Goal: Communication & Community: Connect with others

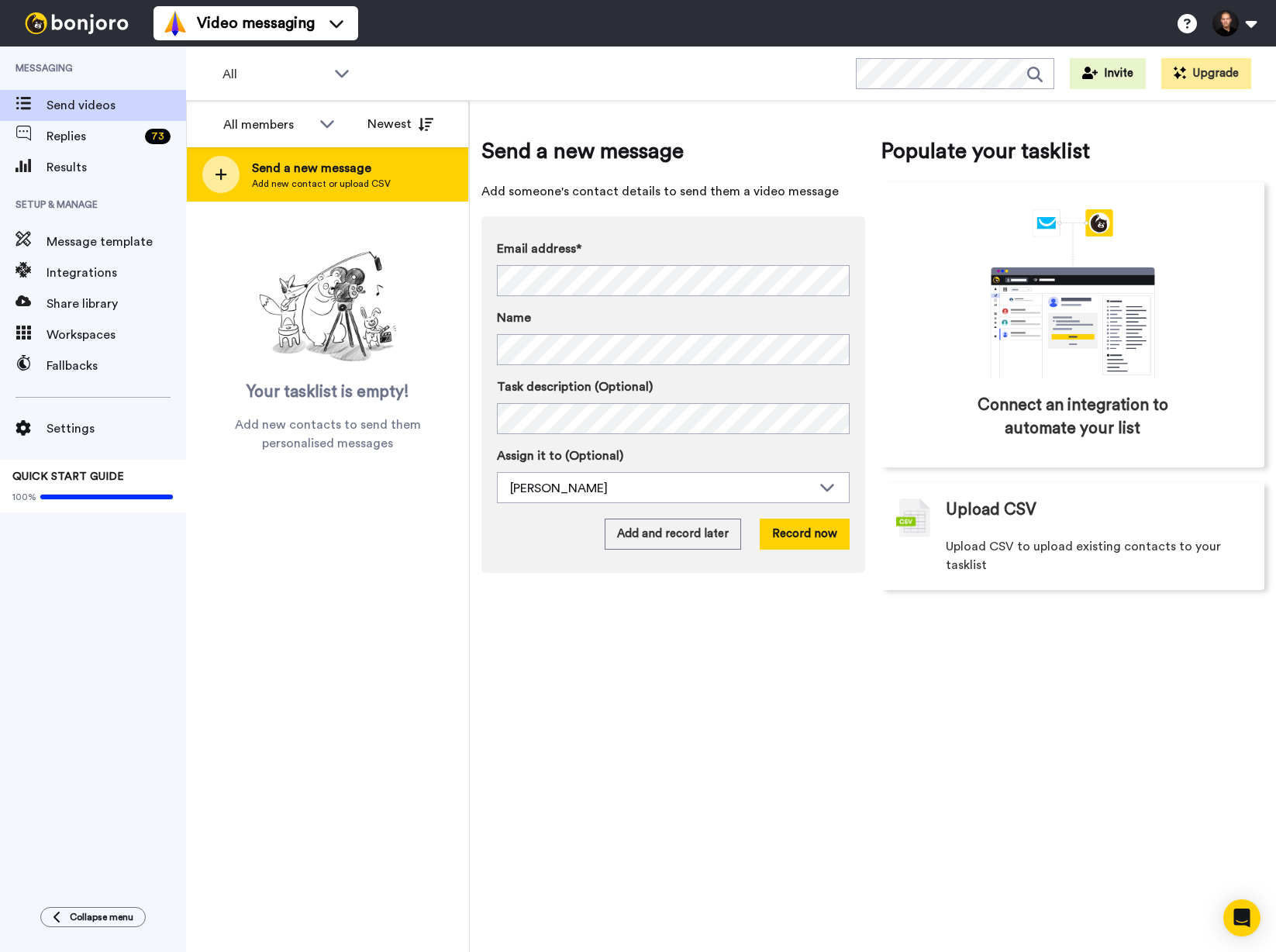
click at [324, 186] on span "Add new contact or upload CSV" at bounding box center [321, 184] width 139 height 13
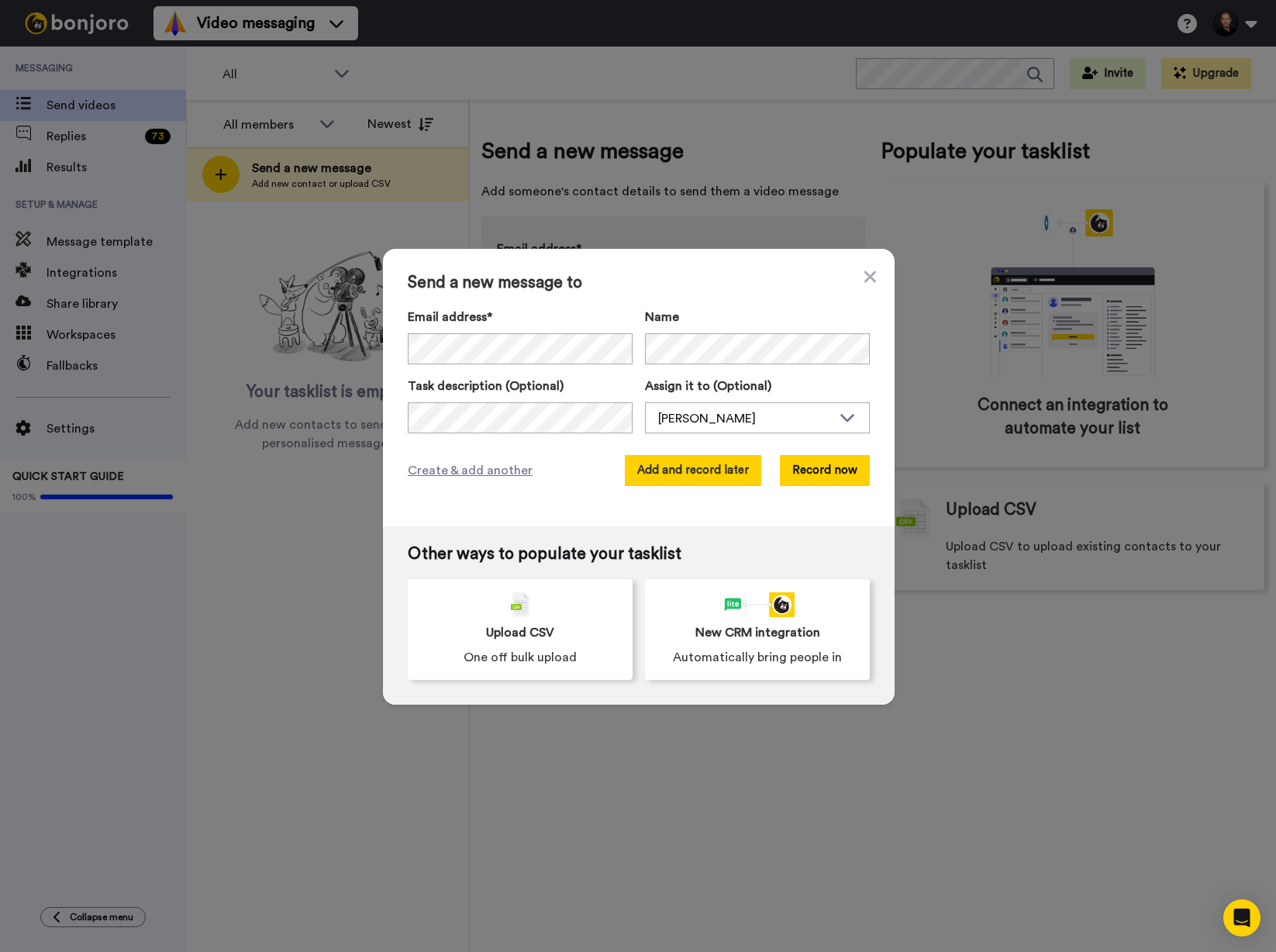
click at [690, 459] on button "Add and record later" at bounding box center [693, 471] width 136 height 31
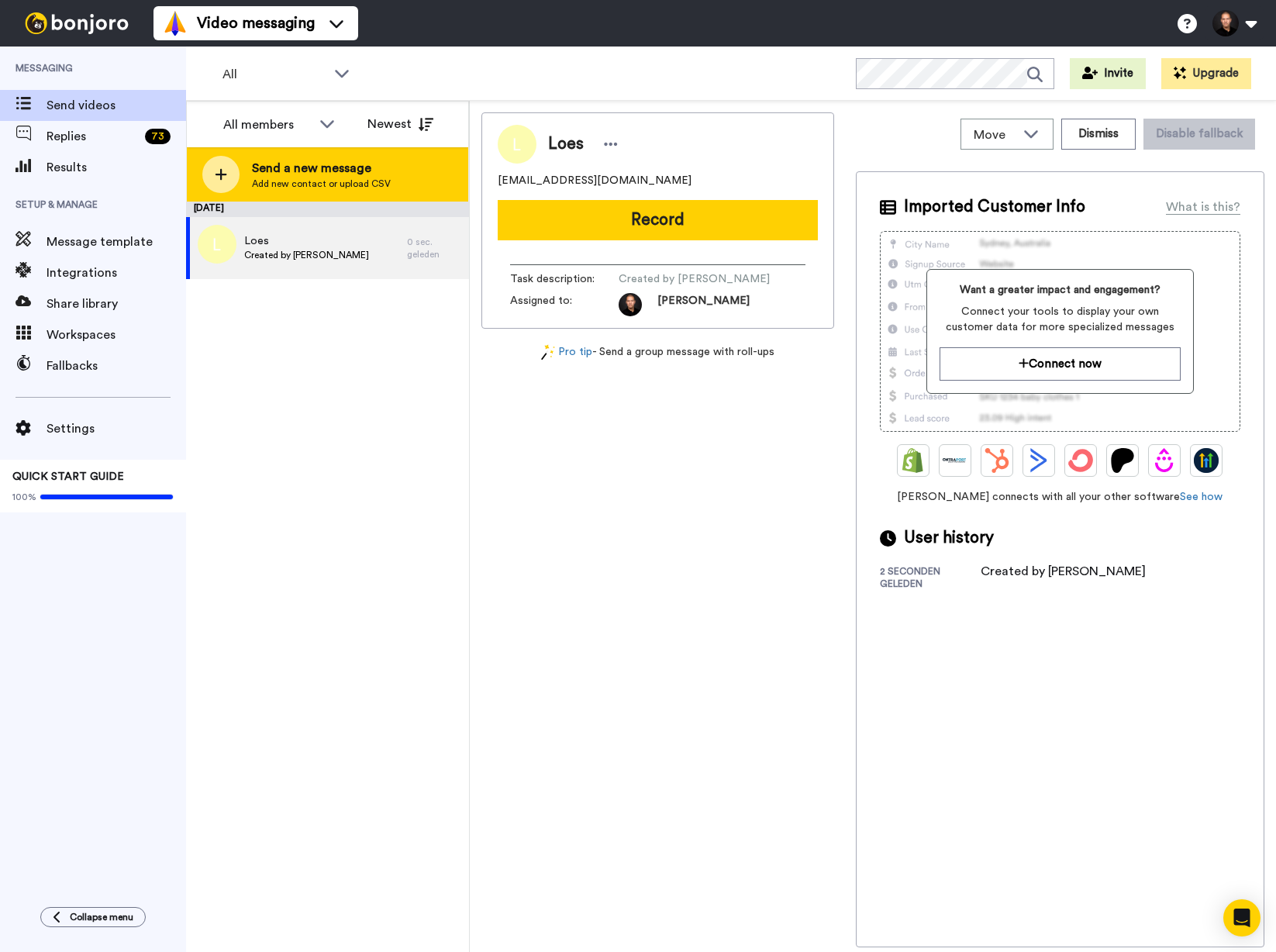
click at [246, 183] on div "Send a new message Add new contact or upload CSV" at bounding box center [327, 174] width 281 height 54
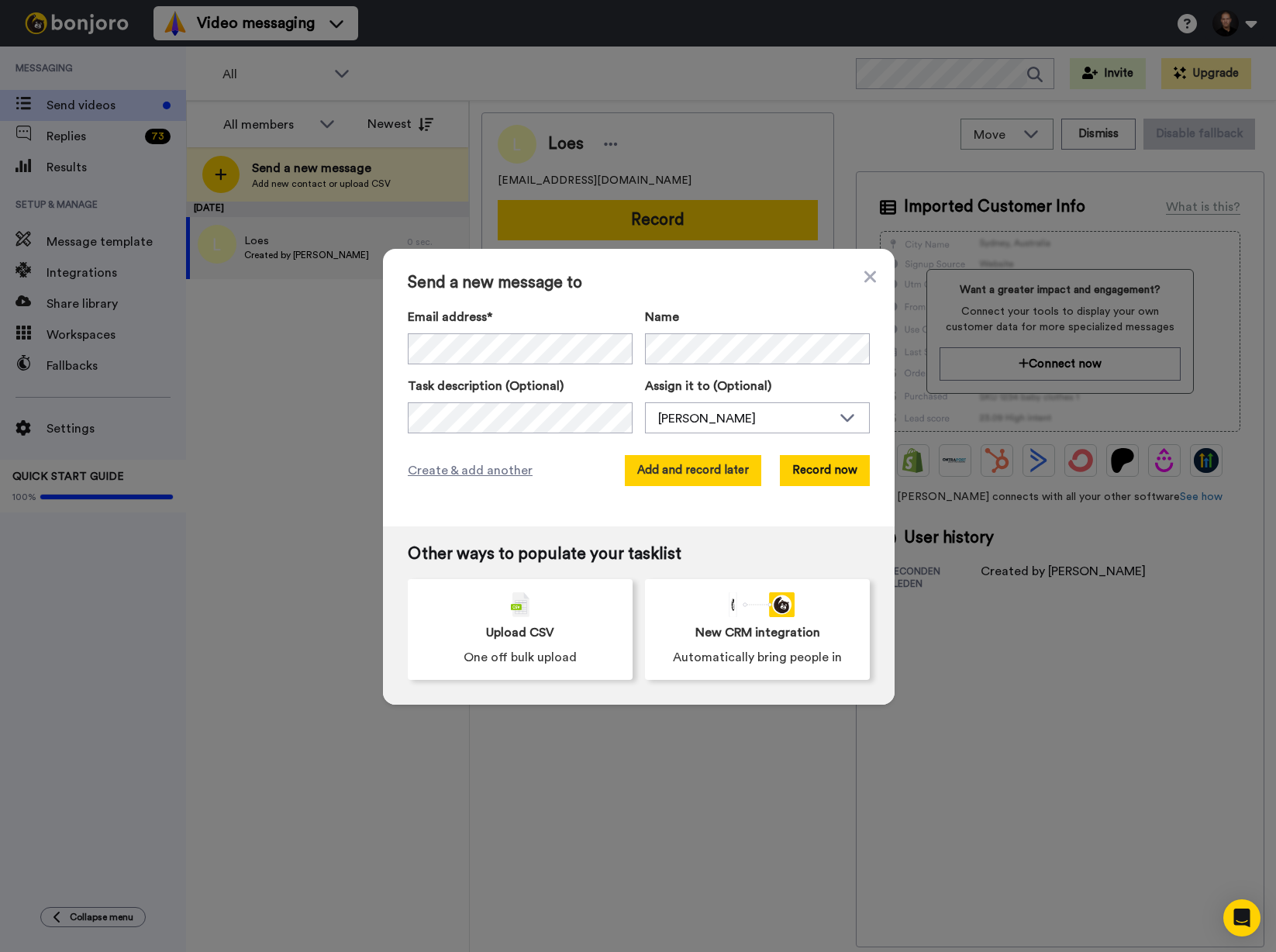
click at [704, 465] on button "Add and record later" at bounding box center [693, 471] width 136 height 31
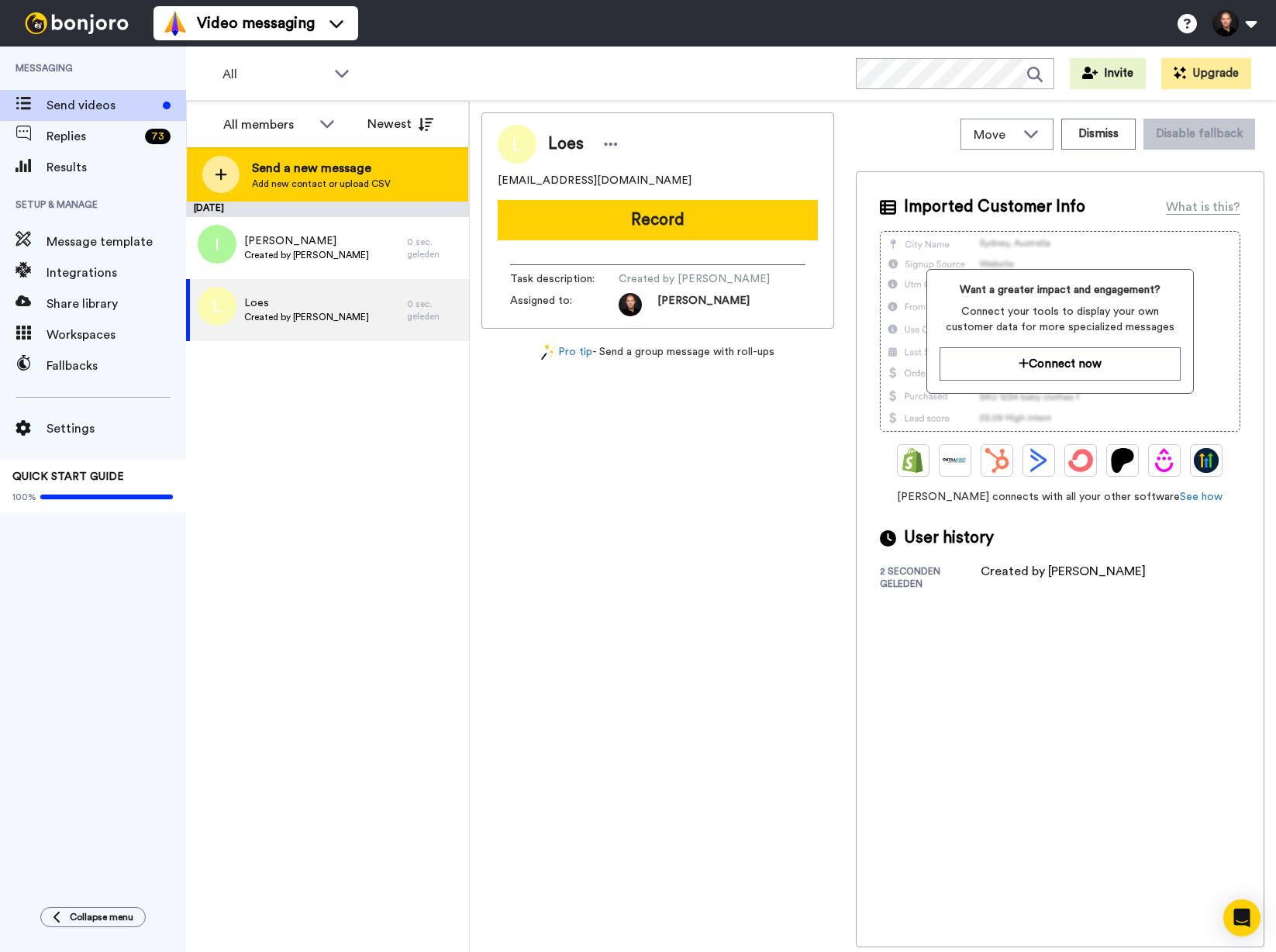
click at [375, 180] on span "Add new contact or upload CSV" at bounding box center [321, 184] width 139 height 13
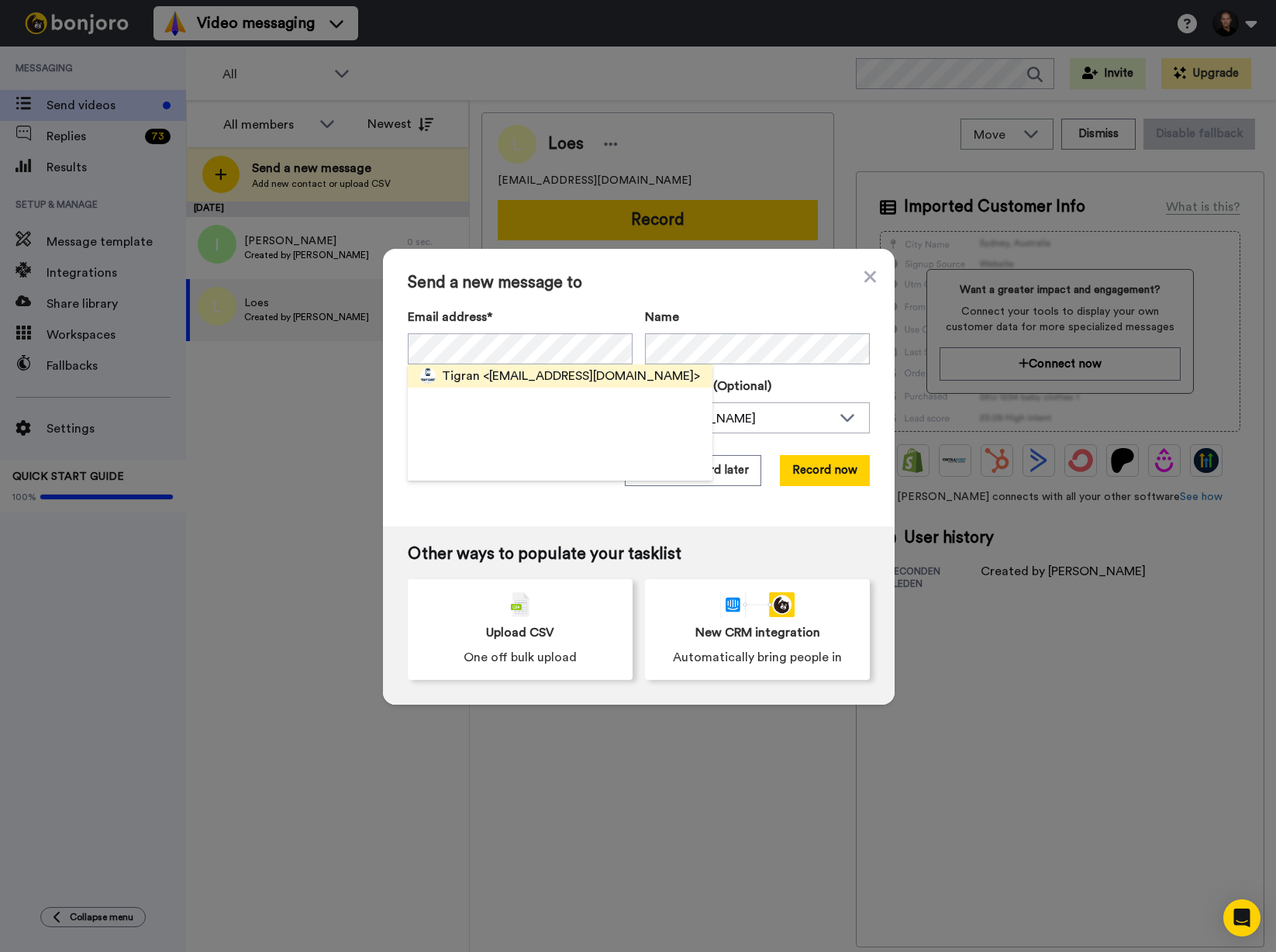
click at [608, 377] on span "<[EMAIL_ADDRESS][DOMAIN_NAME]>" at bounding box center [591, 376] width 217 height 18
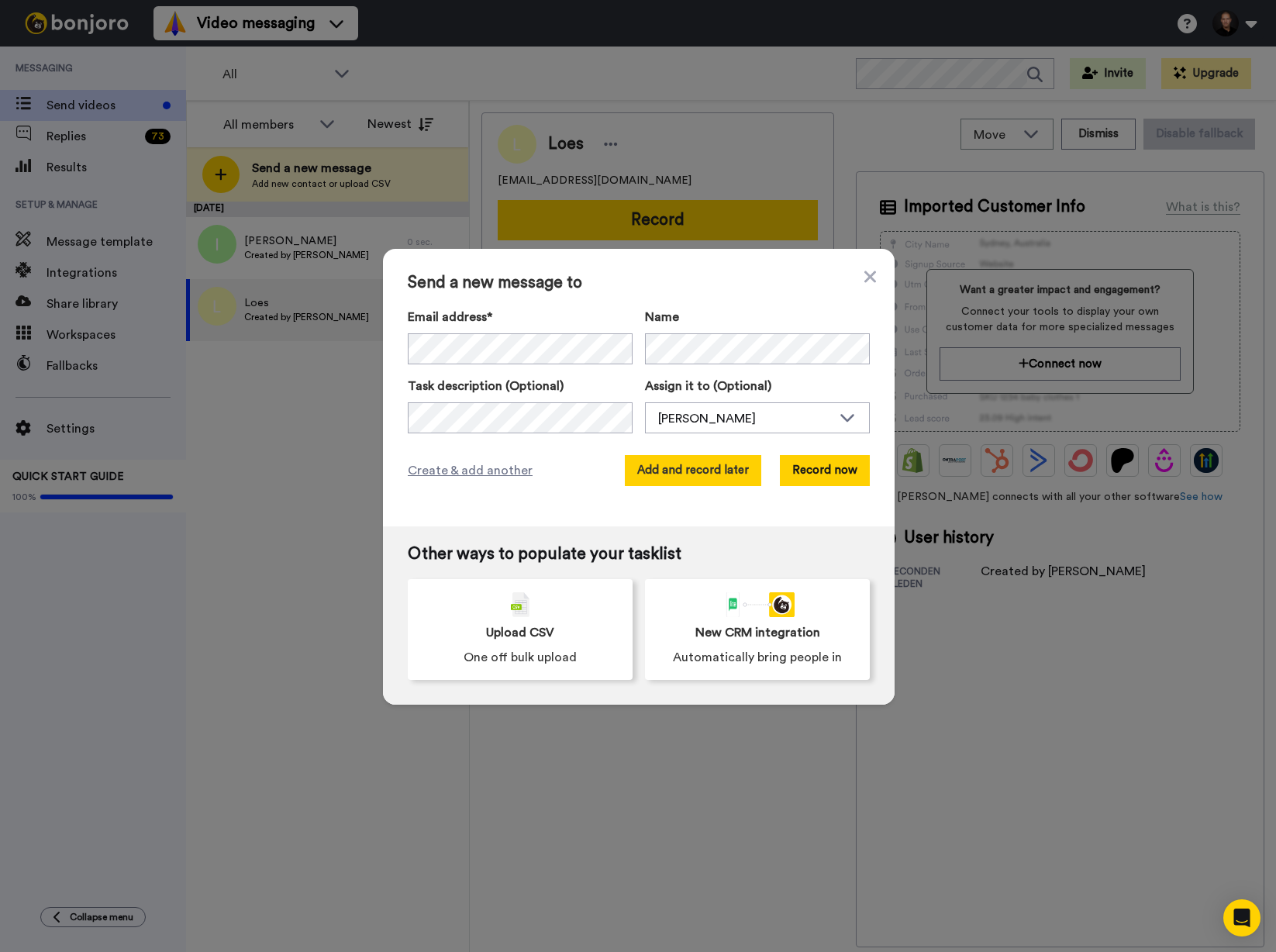
click at [712, 473] on button "Add and record later" at bounding box center [693, 471] width 136 height 31
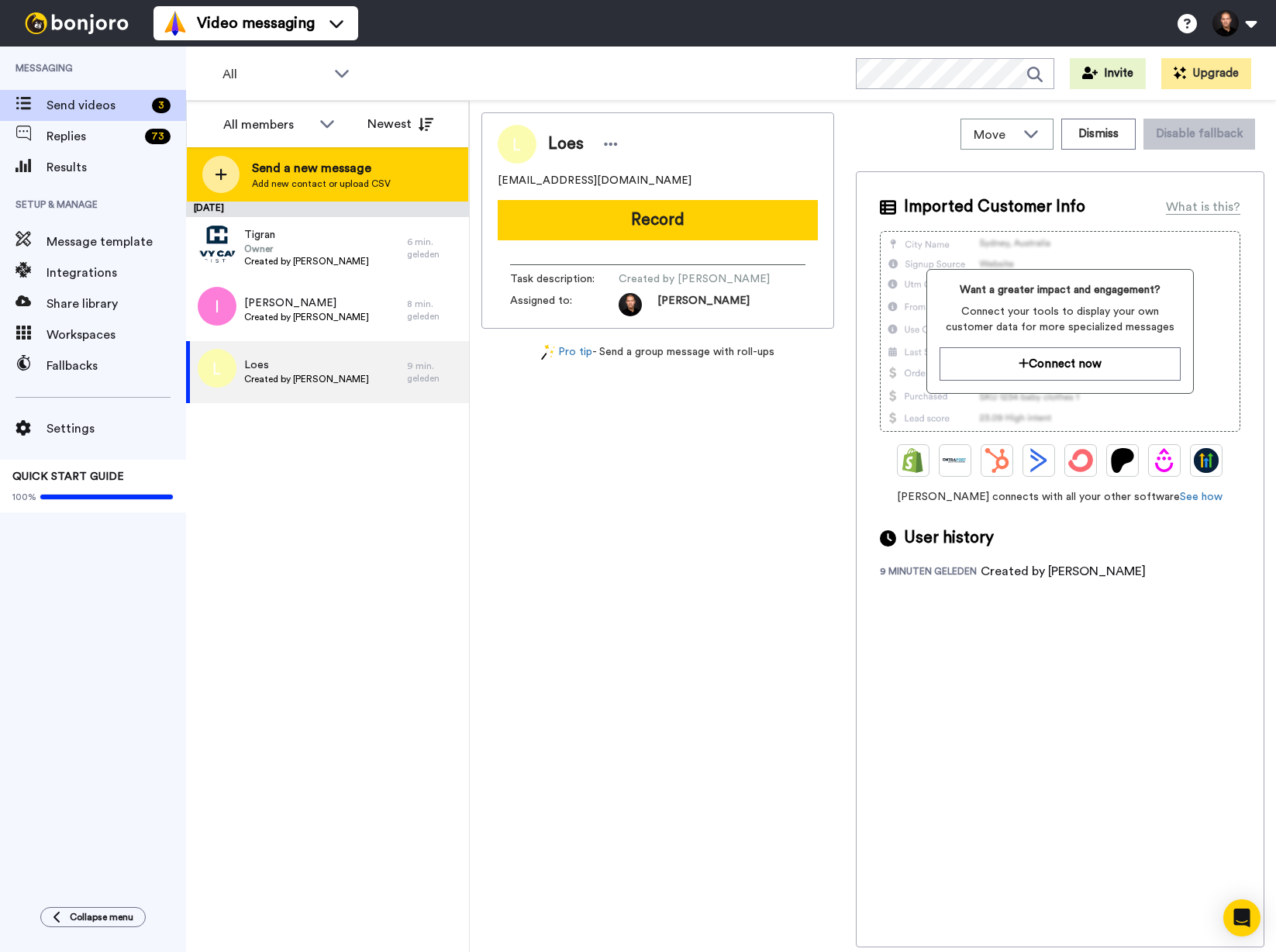
click at [348, 175] on span "Send a new message" at bounding box center [321, 168] width 139 height 18
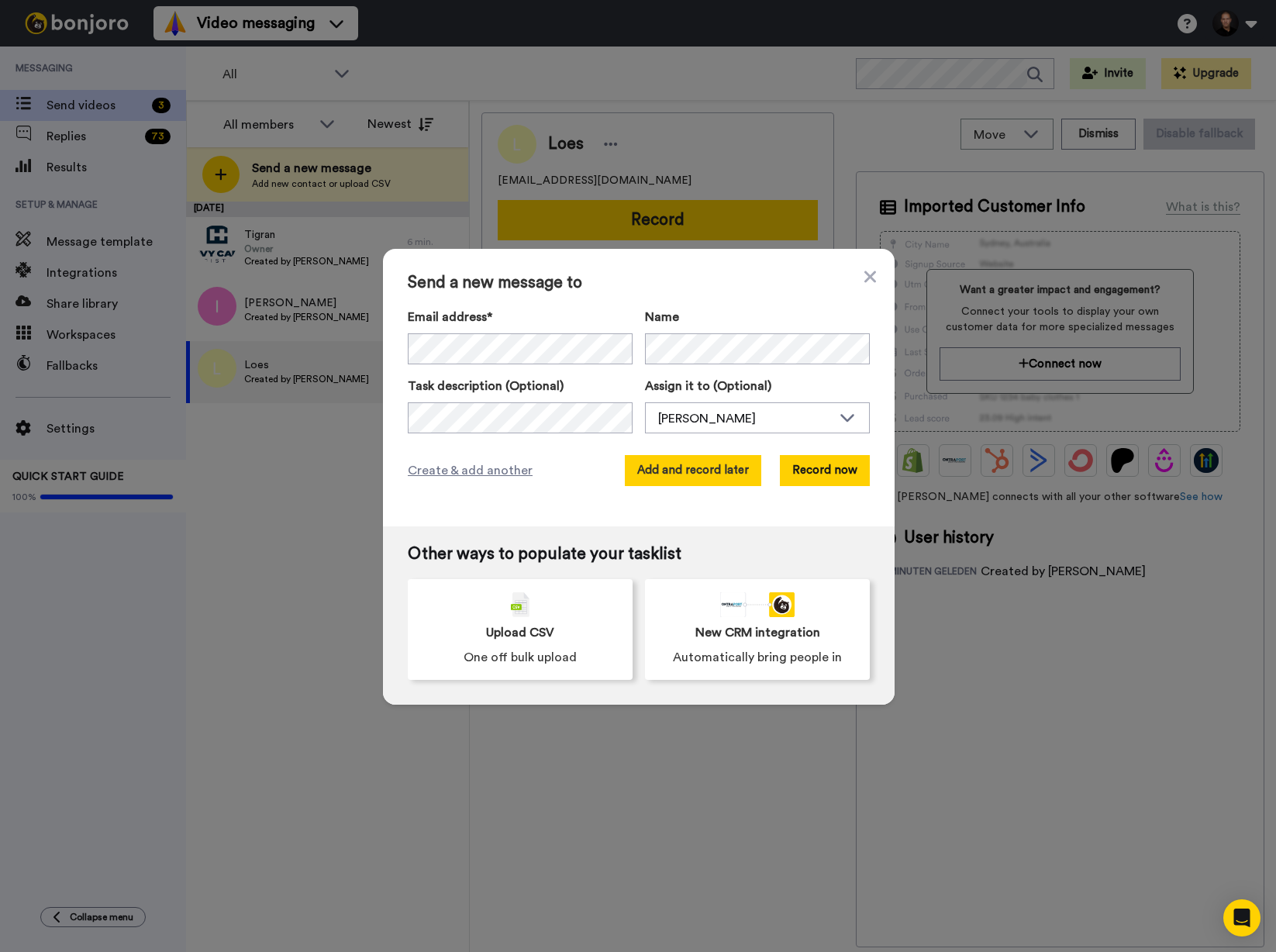
click at [726, 464] on button "Add and record later" at bounding box center [693, 471] width 136 height 31
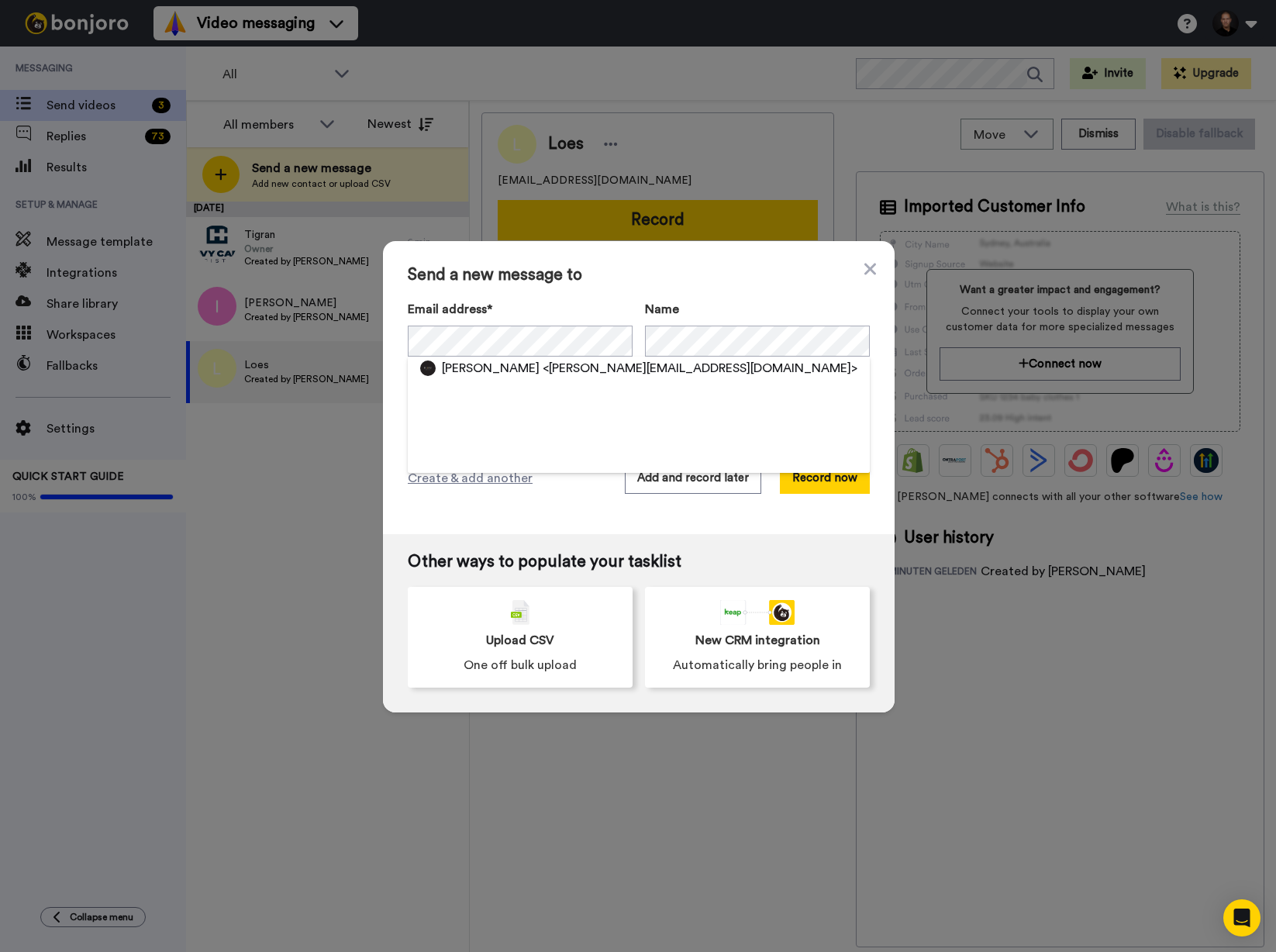
click at [607, 358] on div "[PERSON_NAME] <[PERSON_NAME][EMAIL_ADDRESS][DOMAIN_NAME]>" at bounding box center [639, 368] width 462 height 23
click at [543, 373] on span "<[PERSON_NAME][EMAIL_ADDRESS][DOMAIN_NAME]>" at bounding box center [700, 368] width 315 height 18
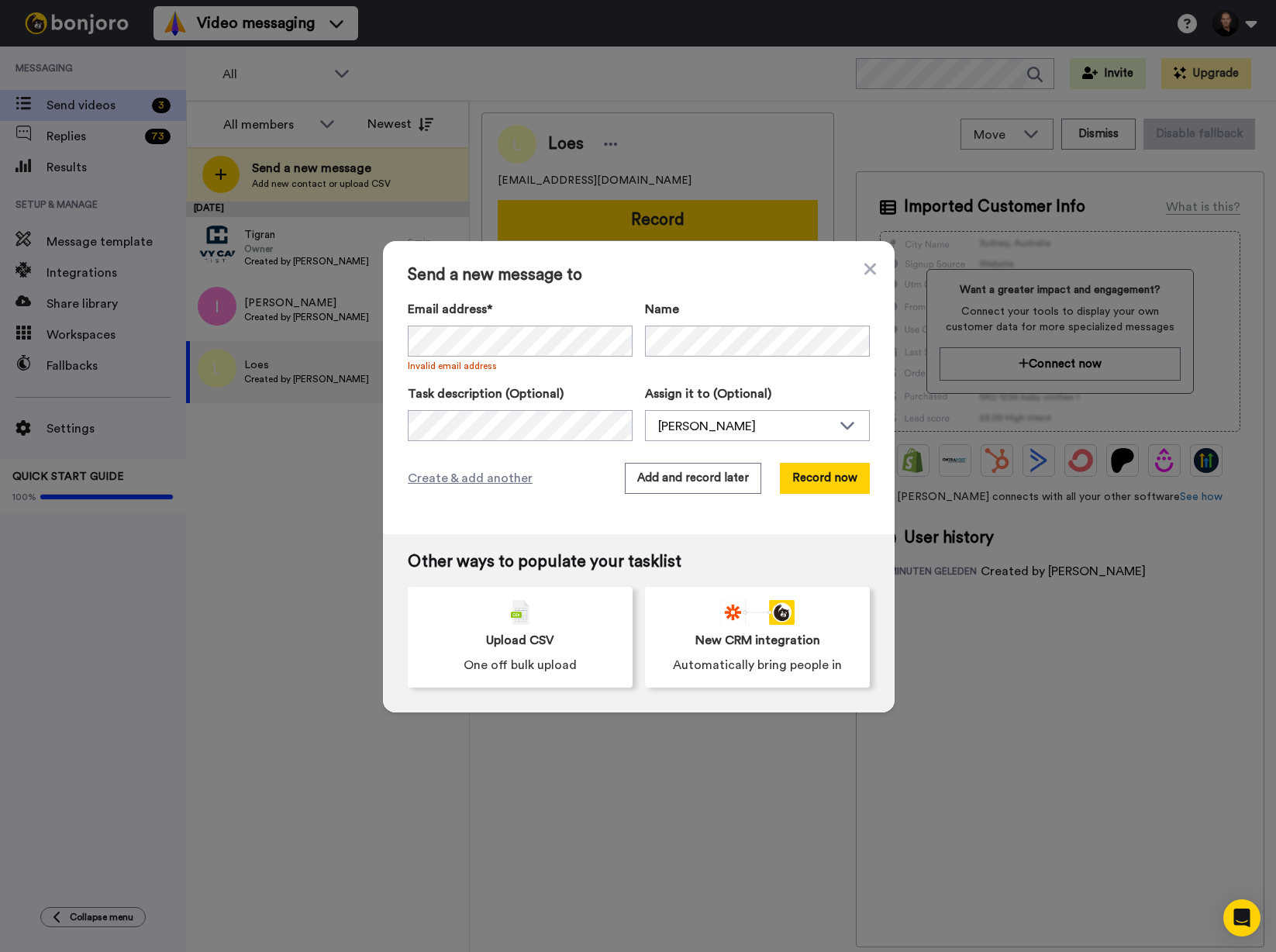
click at [588, 473] on div "Create & add another Add and record later Record now" at bounding box center [639, 479] width 462 height 31
click at [670, 488] on button "Add and record later" at bounding box center [693, 479] width 136 height 31
